Goal: Transaction & Acquisition: Purchase product/service

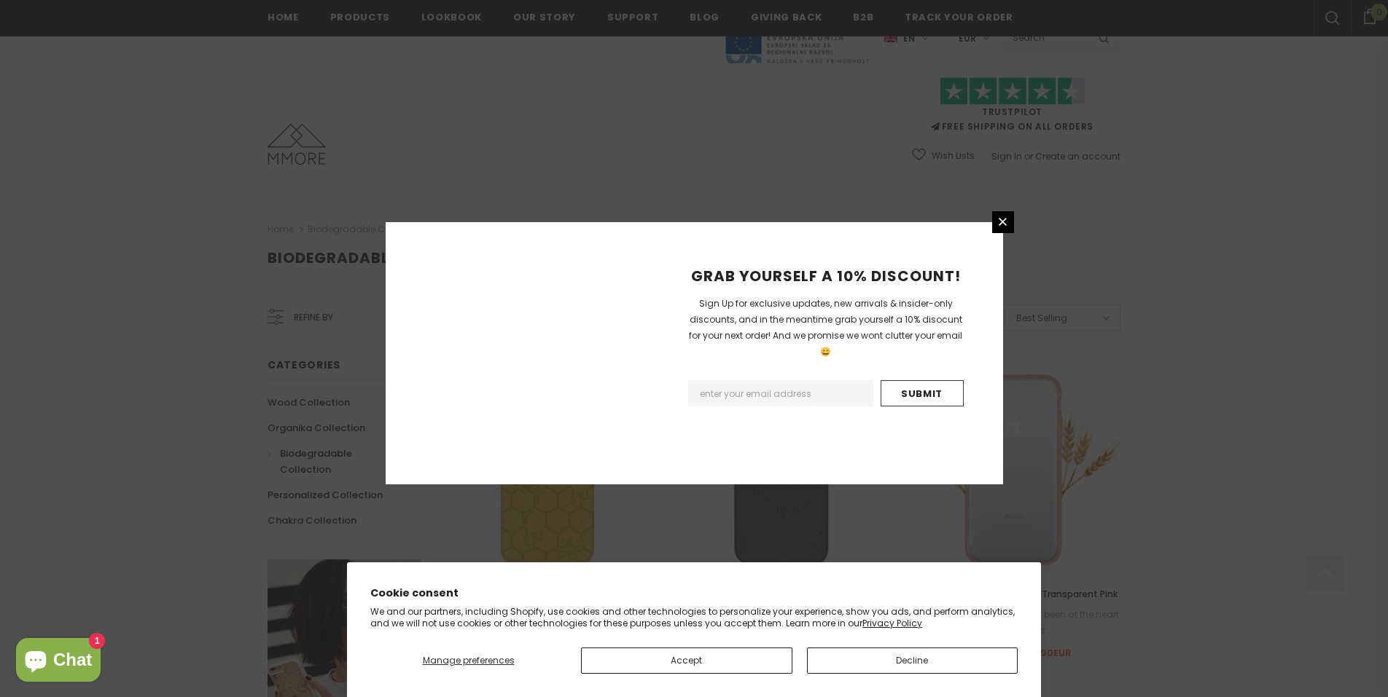
scroll to position [910, 0]
